Goal: Information Seeking & Learning: Learn about a topic

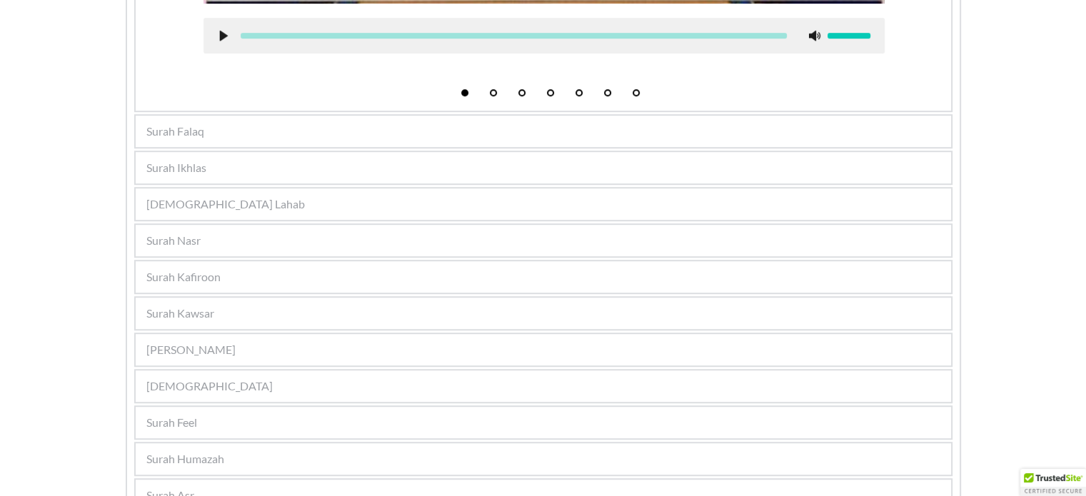
scroll to position [816, 0]
click at [191, 371] on div "[DEMOGRAPHIC_DATA]" at bounding box center [544, 386] width 816 height 31
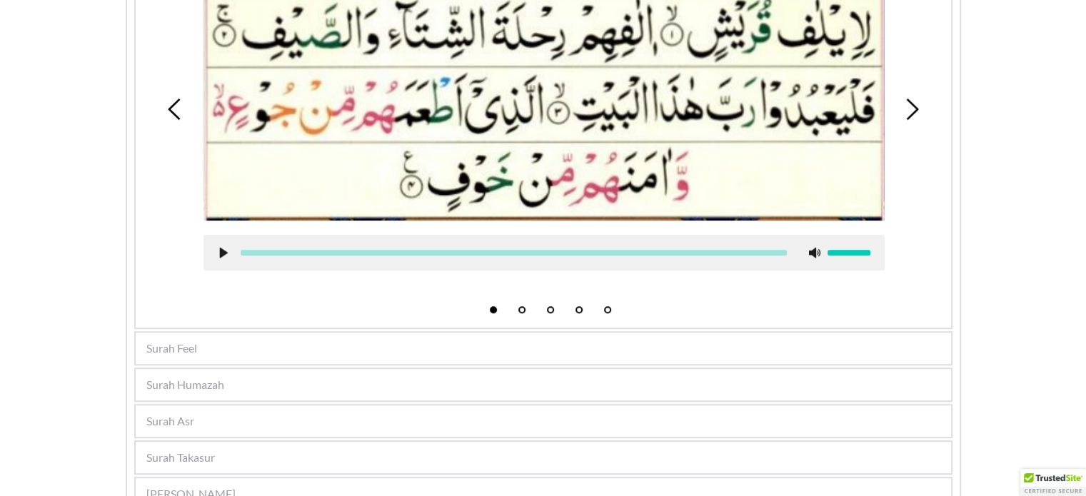
scroll to position [0, 0]
click at [194, 376] on span "Surah Humazah" at bounding box center [185, 384] width 78 height 17
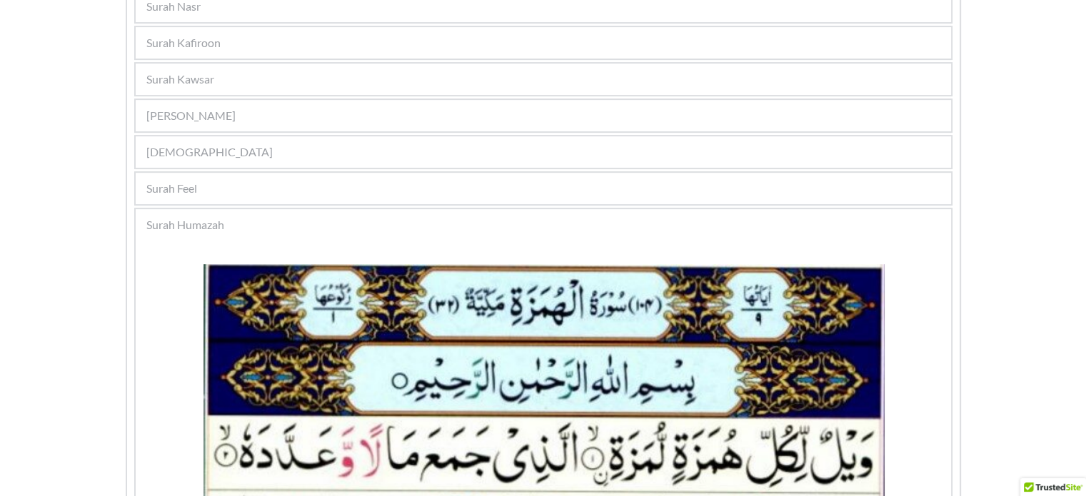
scroll to position [539, 0]
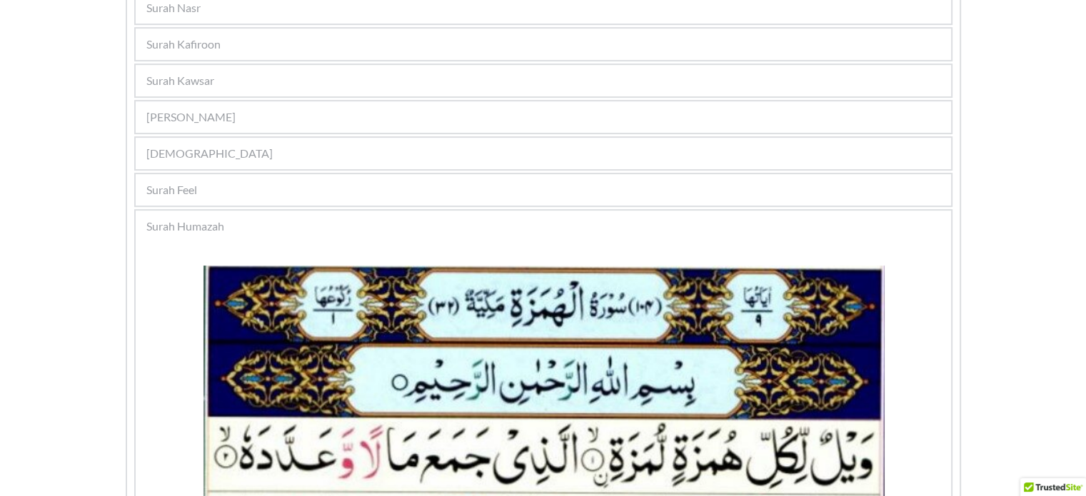
click at [243, 138] on div "[DEMOGRAPHIC_DATA]" at bounding box center [544, 153] width 816 height 31
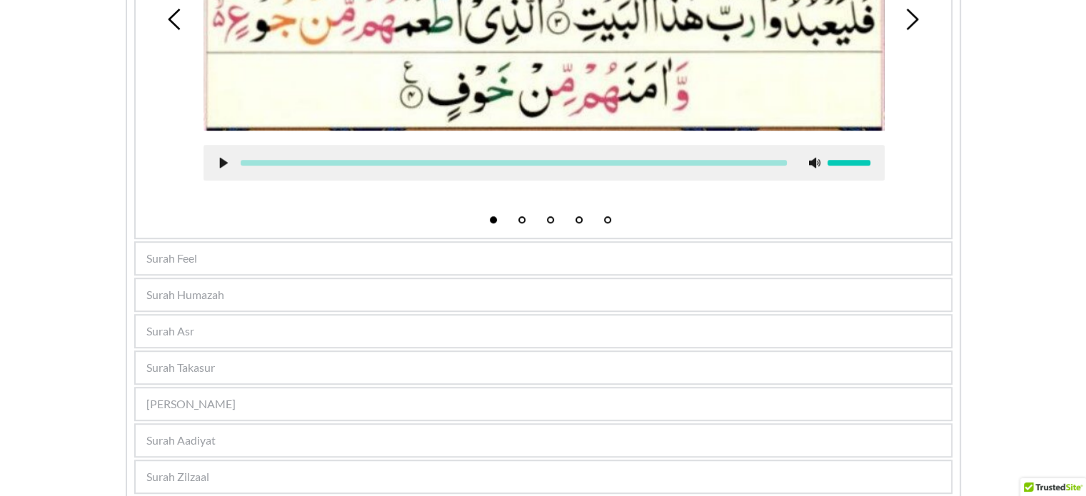
scroll to position [917, 0]
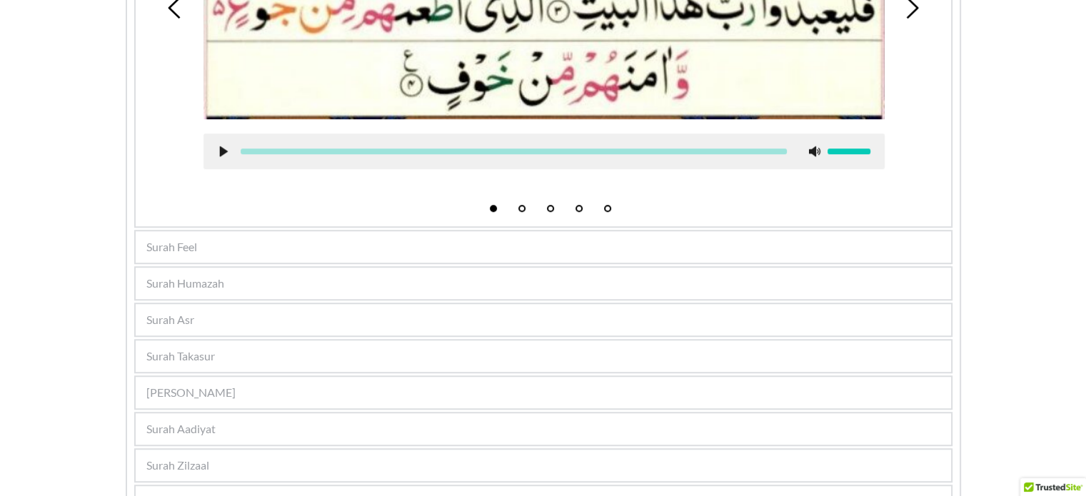
click at [170, 231] on div "Surah Feel" at bounding box center [544, 246] width 816 height 31
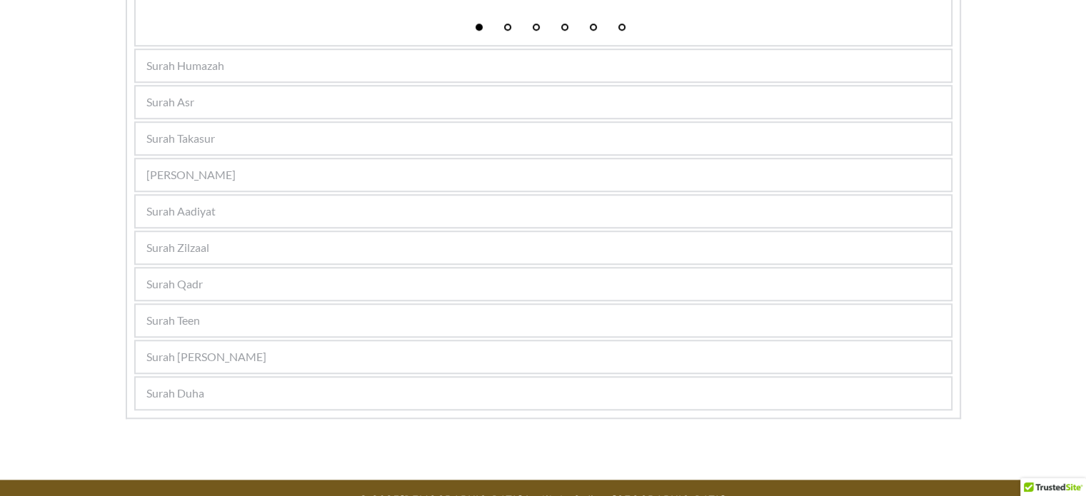
scroll to position [1152, 0]
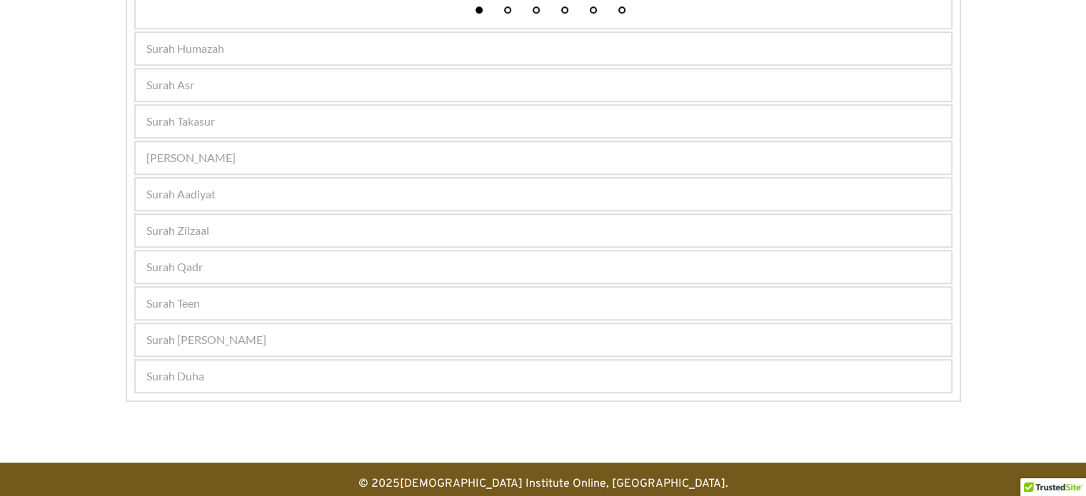
click at [269, 44] on div "Surah Humazah" at bounding box center [544, 48] width 816 height 31
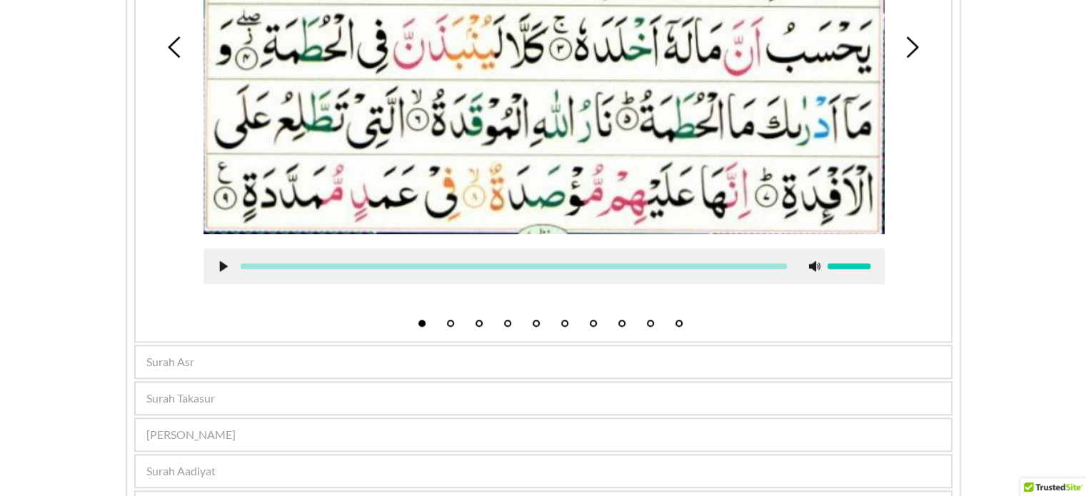
scroll to position [1029, 0]
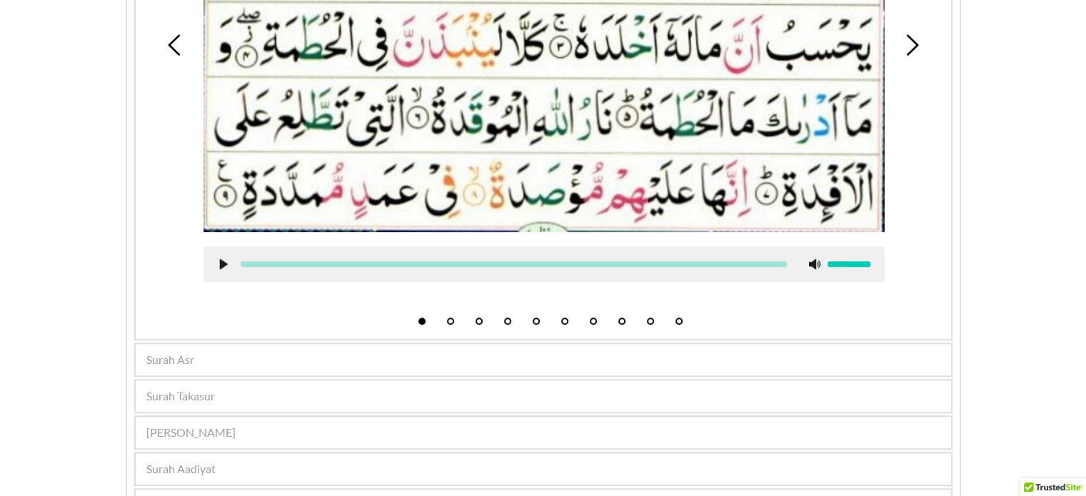
click at [293, 359] on div "Surah Asr" at bounding box center [544, 359] width 816 height 31
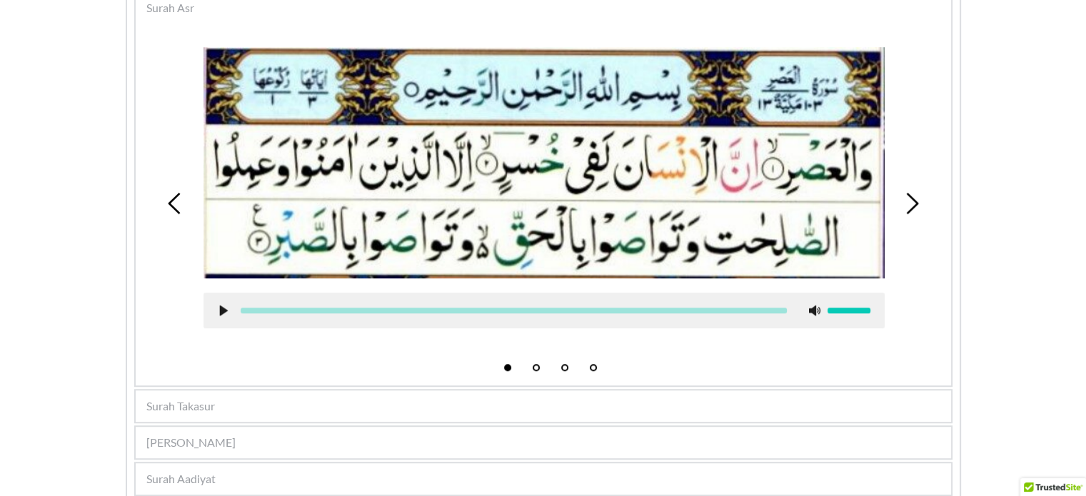
scroll to position [776, 0]
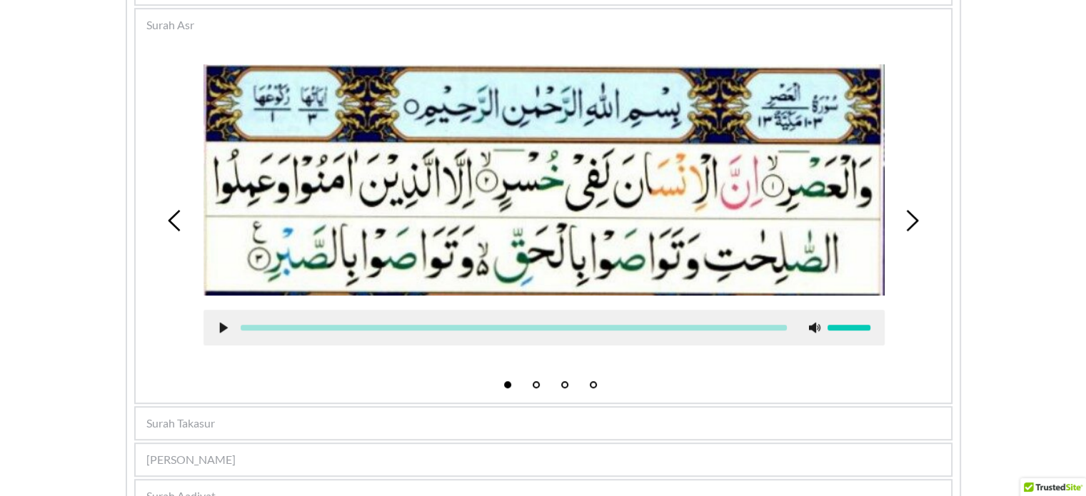
click at [203, 422] on span "Surah Takasur" at bounding box center [180, 423] width 69 height 17
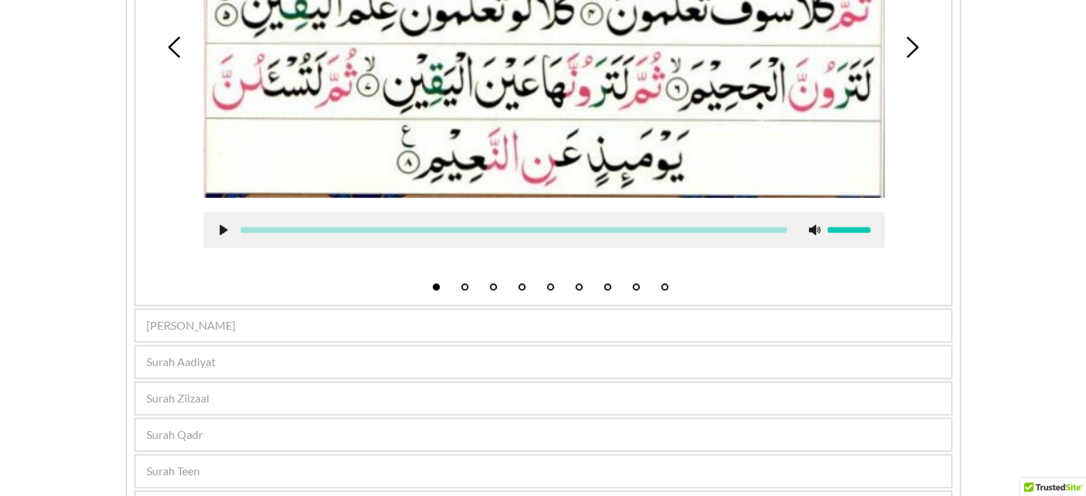
scroll to position [1068, 0]
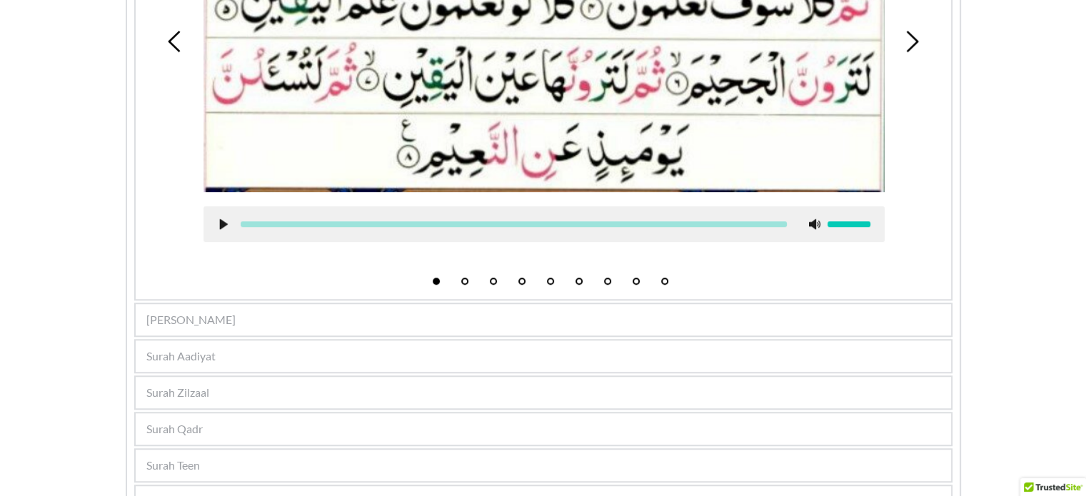
click at [187, 311] on span "[PERSON_NAME]" at bounding box center [190, 319] width 89 height 17
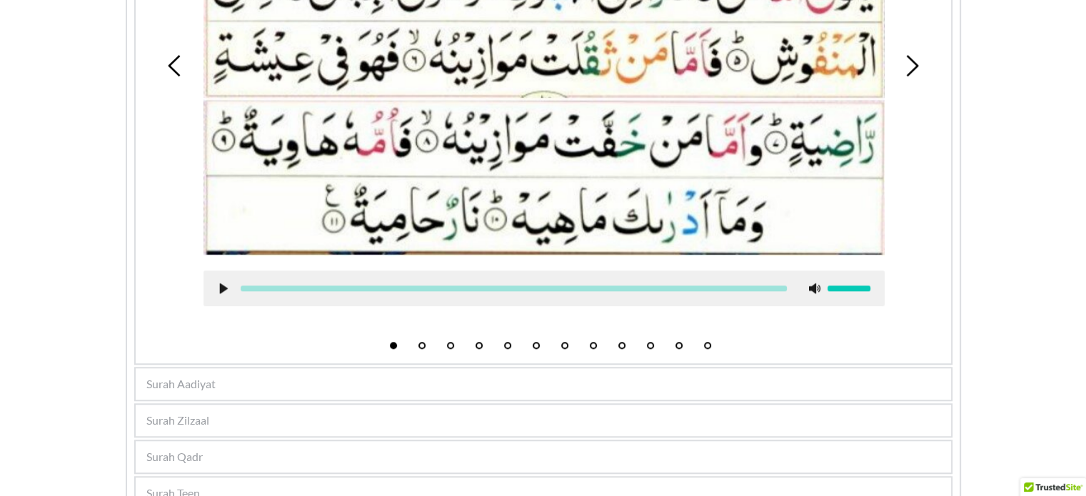
scroll to position [1122, 0]
click at [183, 368] on div "Surah Aadiyat" at bounding box center [544, 383] width 816 height 31
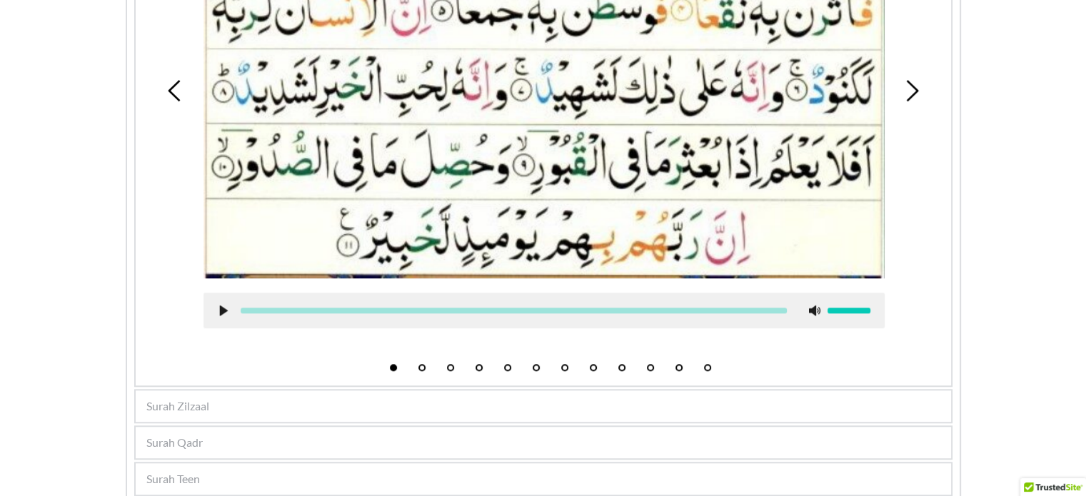
scroll to position [1131, 0]
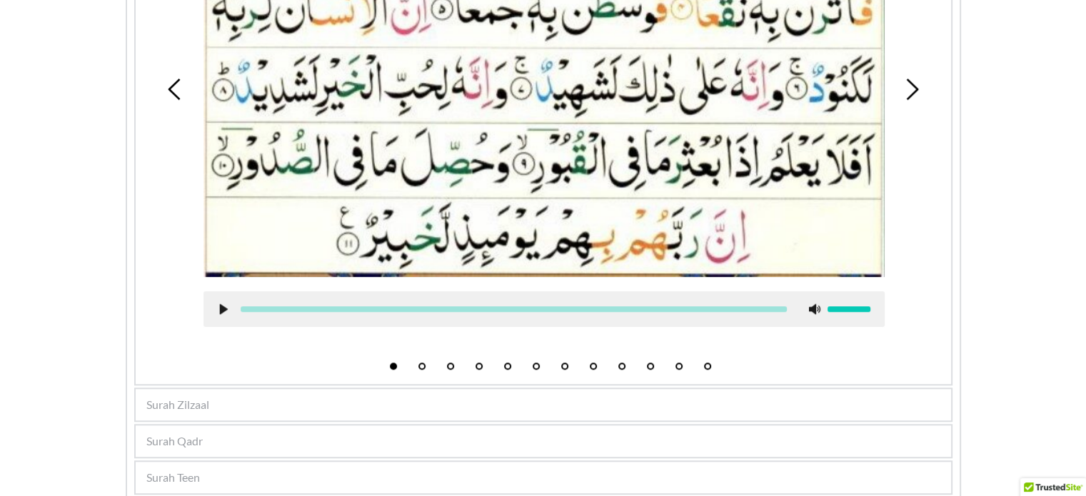
click at [213, 395] on div "Surah Zilzaal" at bounding box center [544, 404] width 816 height 31
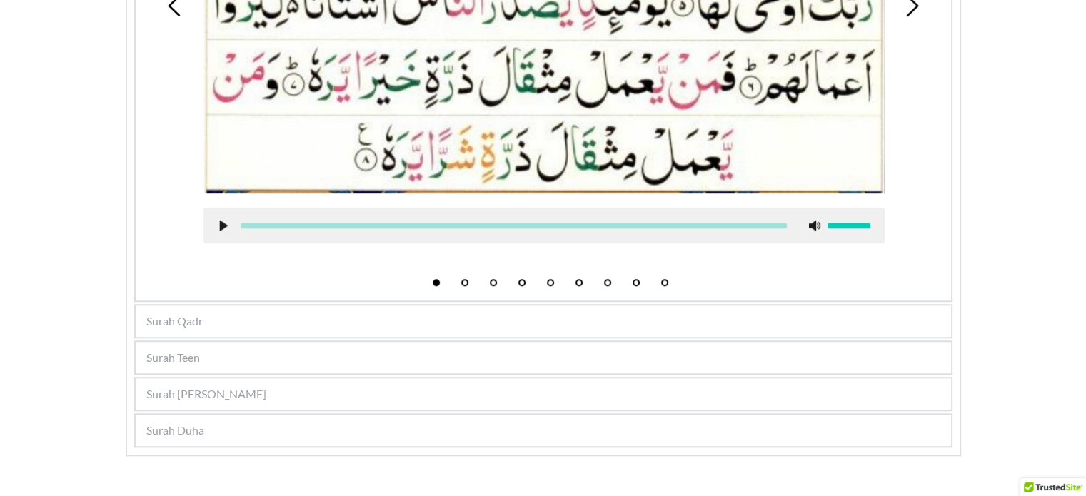
scroll to position [1253, 0]
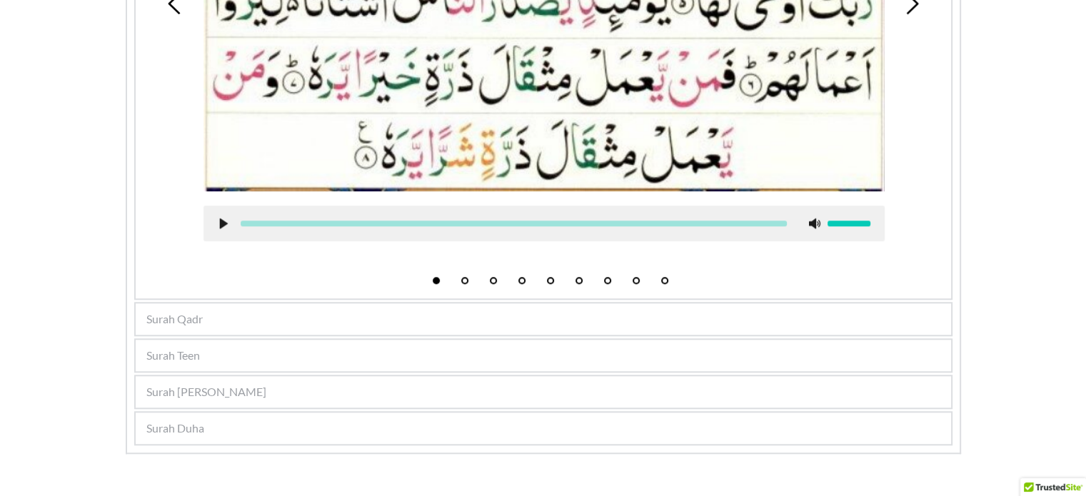
click at [189, 320] on div "Surah Qadr" at bounding box center [544, 319] width 816 height 31
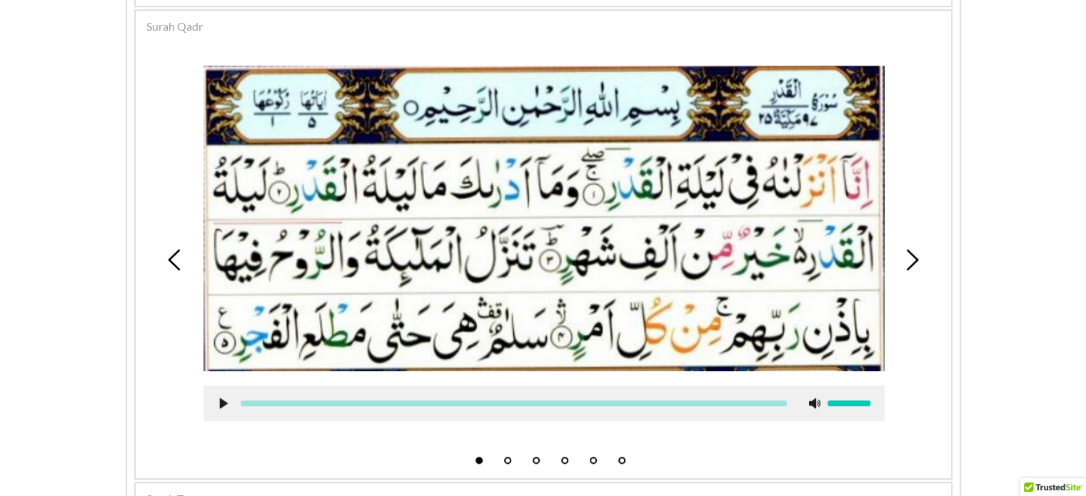
scroll to position [956, 0]
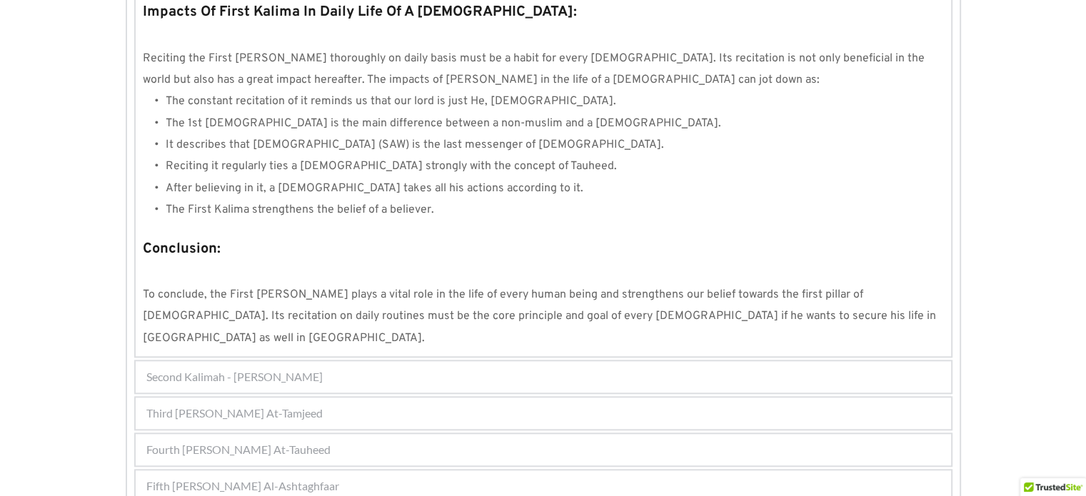
scroll to position [1336, 0]
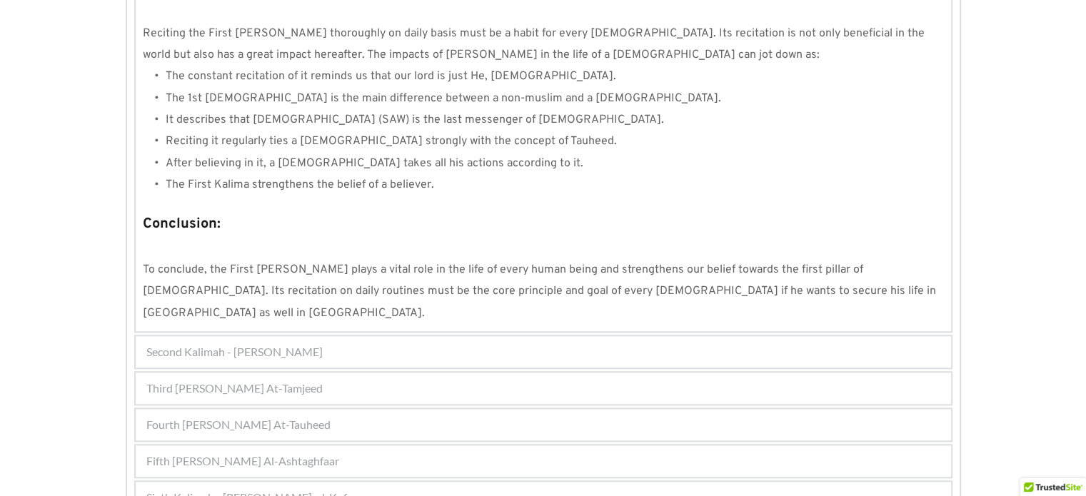
click at [309, 380] on span "Third Kalimah - Kalimah At-Tamjeed" at bounding box center [234, 388] width 176 height 17
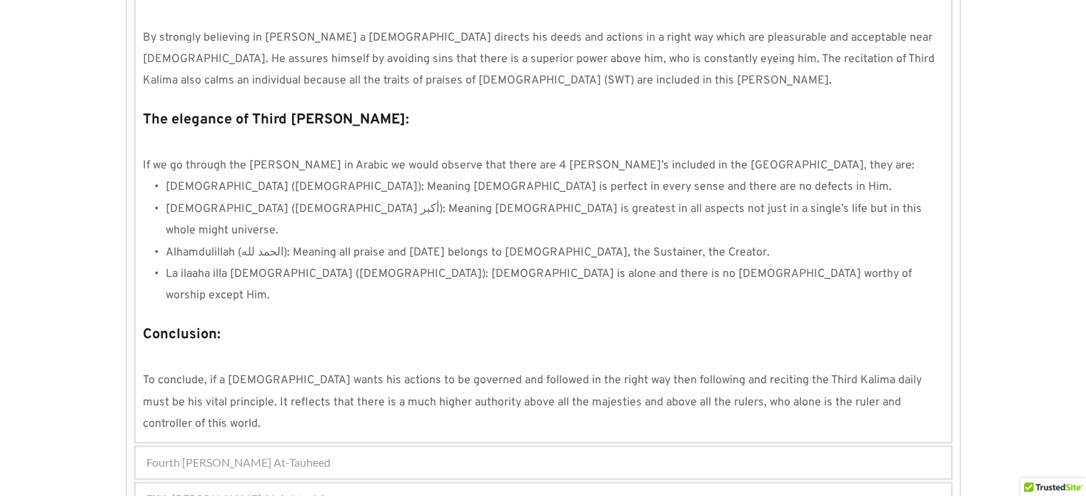
scroll to position [1259, 0]
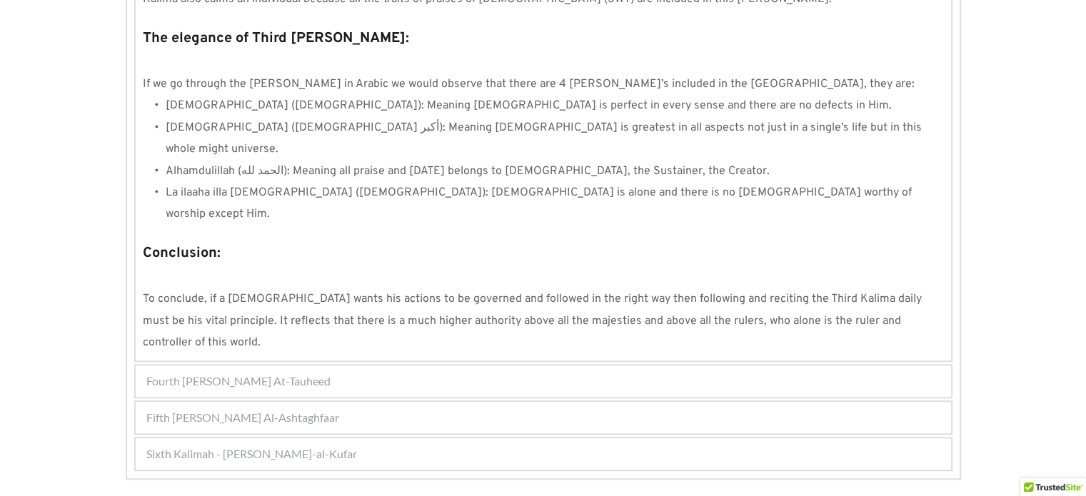
click at [336, 366] on div "Fourth Kalimah - Kalimah At-Tauheed" at bounding box center [544, 381] width 816 height 31
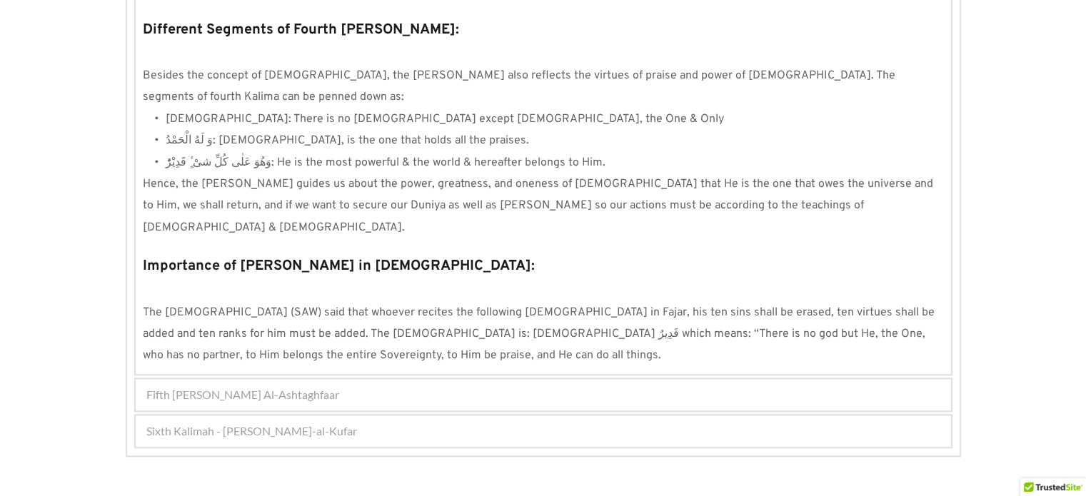
scroll to position [1333, 0]
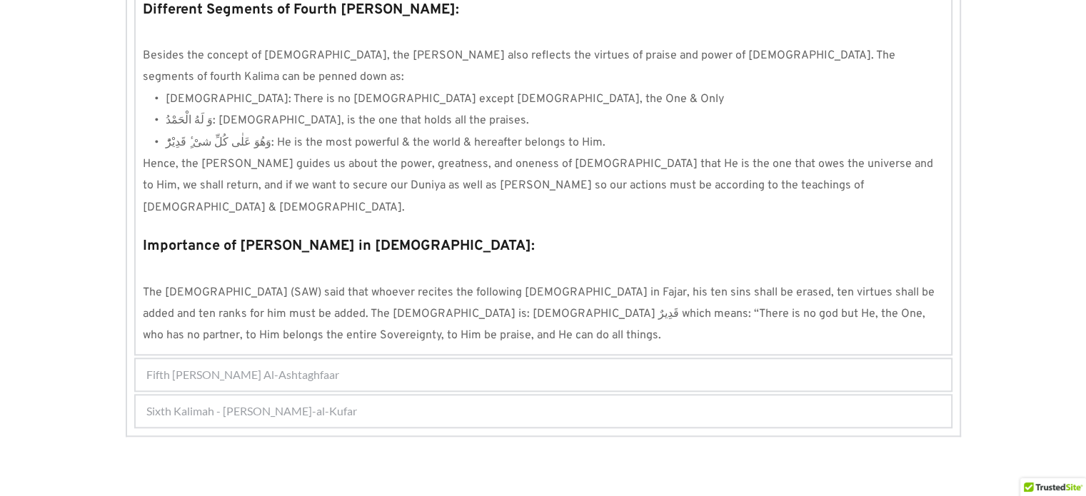
click at [251, 359] on div "Fifth Kalimah - Kalimah Al-Ashtaghfaar" at bounding box center [544, 374] width 816 height 31
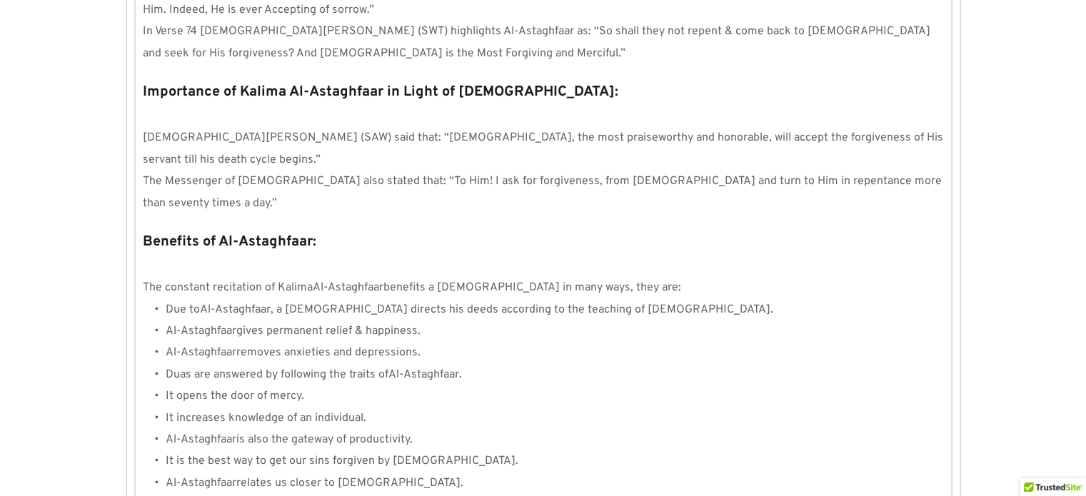
scroll to position [1588, 0]
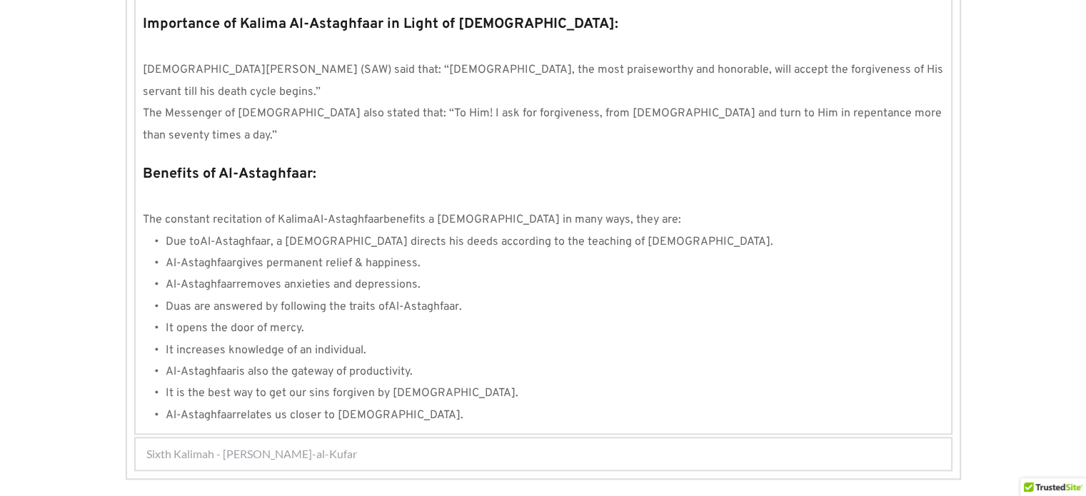
click at [195, 446] on span "Sixth Kalimah - Kalimah Radd-al-Kufar" at bounding box center [251, 454] width 211 height 17
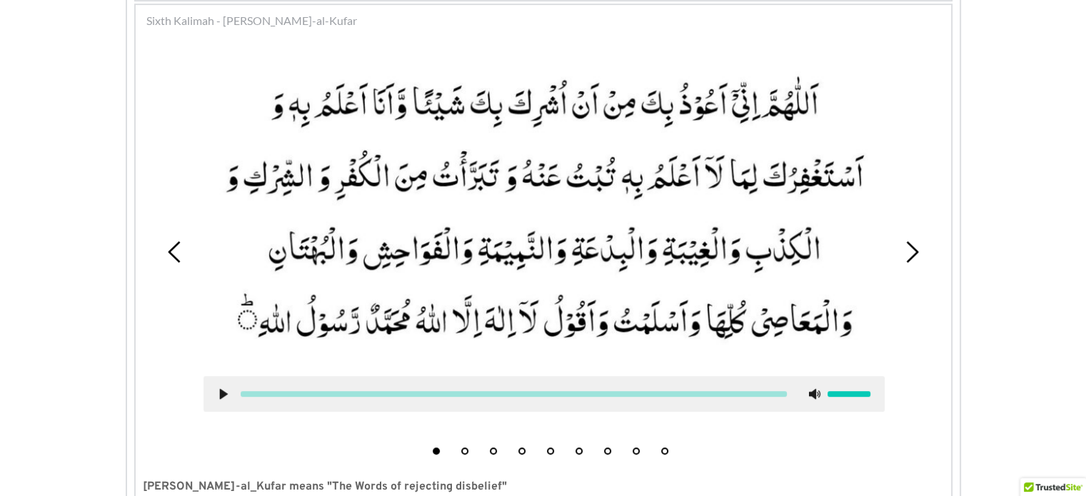
scroll to position [524, 0]
